Goal: Task Accomplishment & Management: Manage account settings

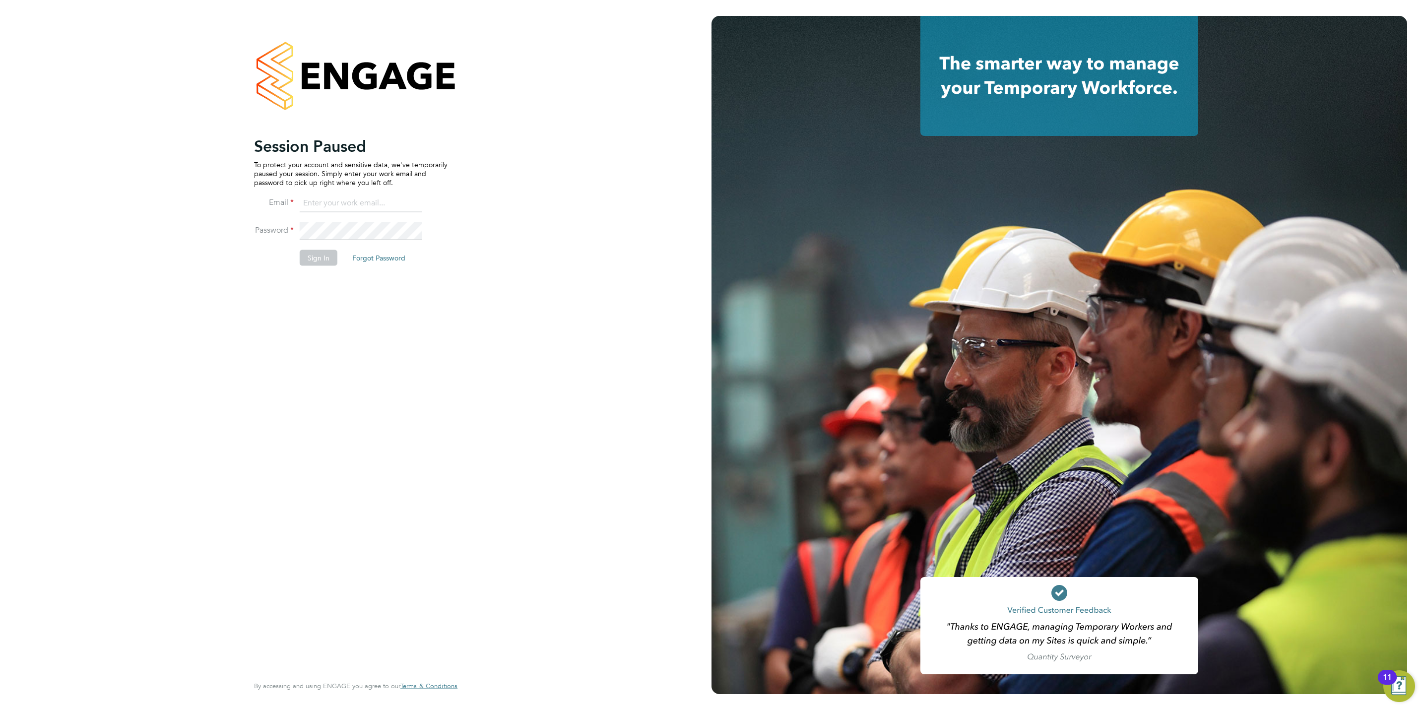
click at [374, 197] on input at bounding box center [361, 204] width 123 height 18
type input "marina@tradelinerecruitment.co.uk"
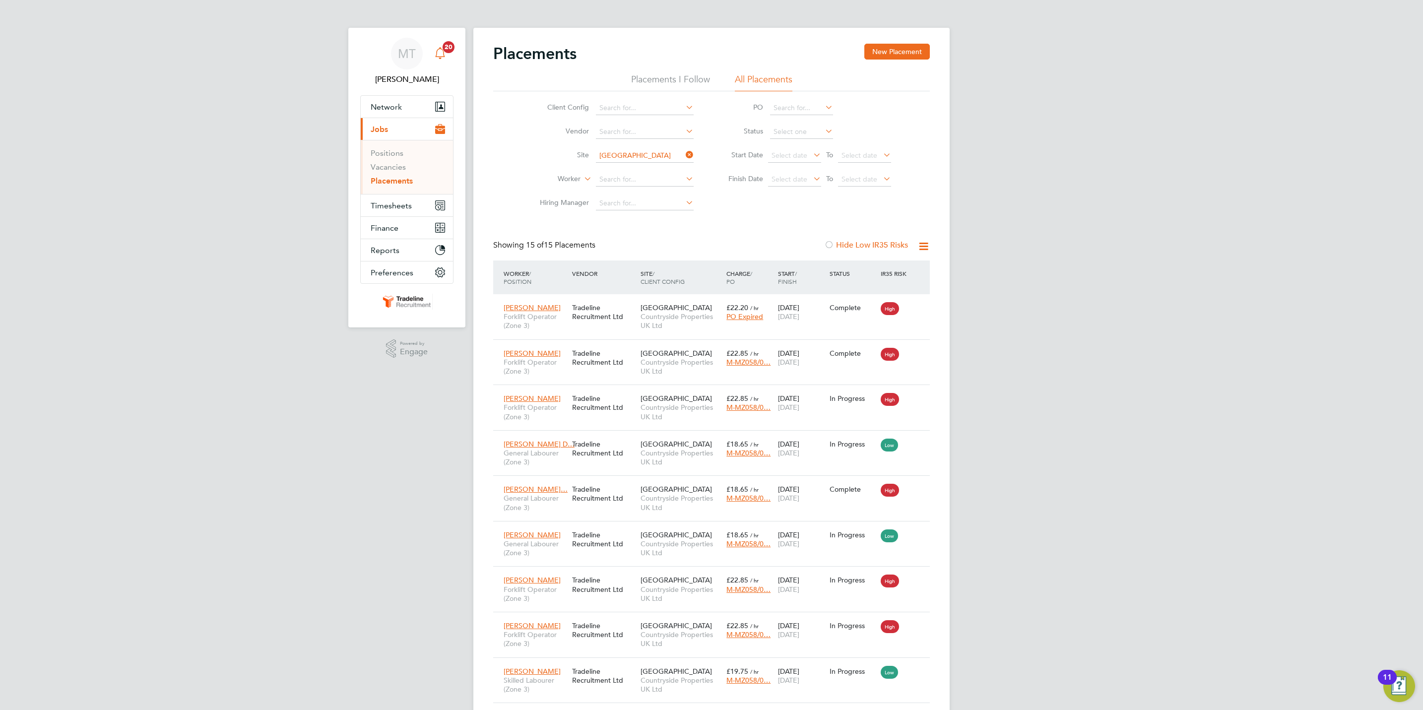
click at [438, 50] on icon "Main navigation" at bounding box center [439, 52] width 9 height 10
